Goal: Task Accomplishment & Management: Use online tool/utility

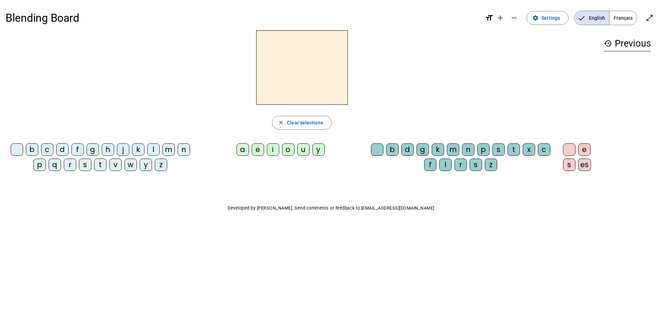
click at [20, 153] on div at bounding box center [17, 149] width 12 height 12
click at [168, 151] on div "m" at bounding box center [168, 149] width 12 height 12
click at [243, 143] on div "a e i o u y" at bounding box center [282, 151] width 168 height 21
click at [242, 147] on div "a" at bounding box center [243, 149] width 12 height 12
click at [183, 150] on div "n" at bounding box center [184, 149] width 12 height 12
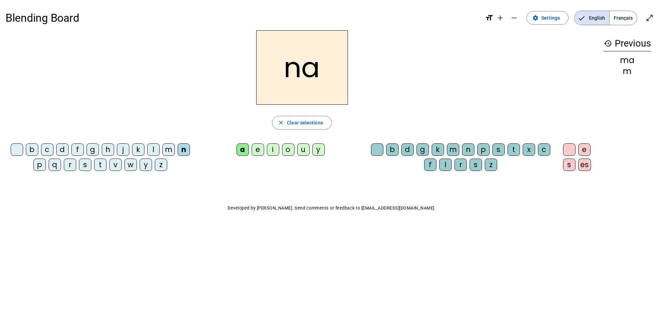
click at [258, 148] on div "e" at bounding box center [258, 149] width 12 height 12
click at [400, 148] on letter-bubble "b" at bounding box center [393, 150] width 15 height 15
click at [611, 43] on mat-icon "history" at bounding box center [608, 43] width 8 height 8
click at [609, 43] on mat-icon "history" at bounding box center [608, 43] width 8 height 8
click at [608, 43] on mat-icon "history" at bounding box center [608, 43] width 8 height 8
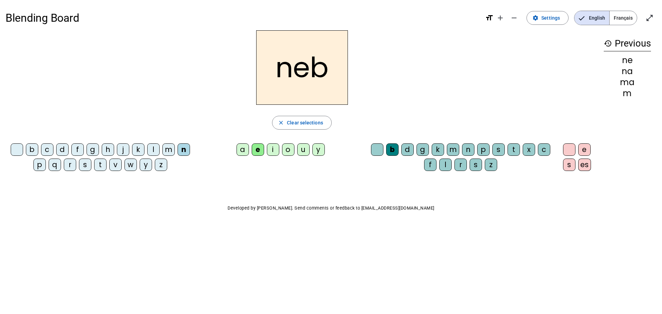
drag, startPoint x: 608, startPoint y: 43, endPoint x: 630, endPoint y: 31, distance: 24.5
click at [609, 42] on mat-icon "history" at bounding box center [608, 43] width 8 height 8
drag, startPoint x: 630, startPoint y: 31, endPoint x: 636, endPoint y: 42, distance: 12.0
click at [635, 42] on div "history Previous ne na ma m" at bounding box center [627, 97] width 58 height 135
click at [640, 45] on h3 "history Previous" at bounding box center [627, 44] width 47 height 16
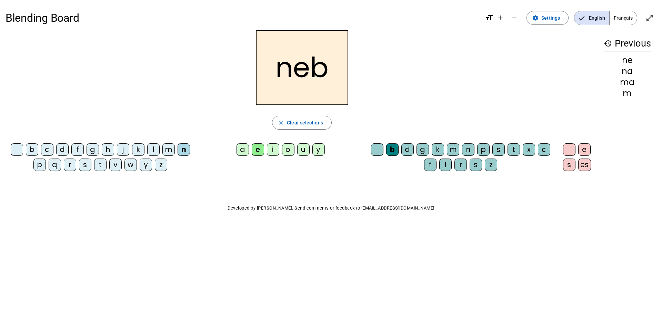
click at [640, 45] on h3 "history Previous" at bounding box center [627, 44] width 47 height 16
click at [286, 126] on span "button" at bounding box center [301, 123] width 59 height 17
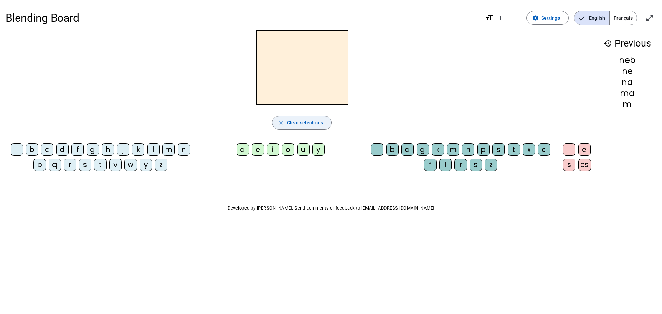
click at [286, 121] on span "button" at bounding box center [301, 123] width 59 height 17
click at [287, 121] on span "button" at bounding box center [301, 123] width 59 height 17
